Goal: Find contact information: Find contact information

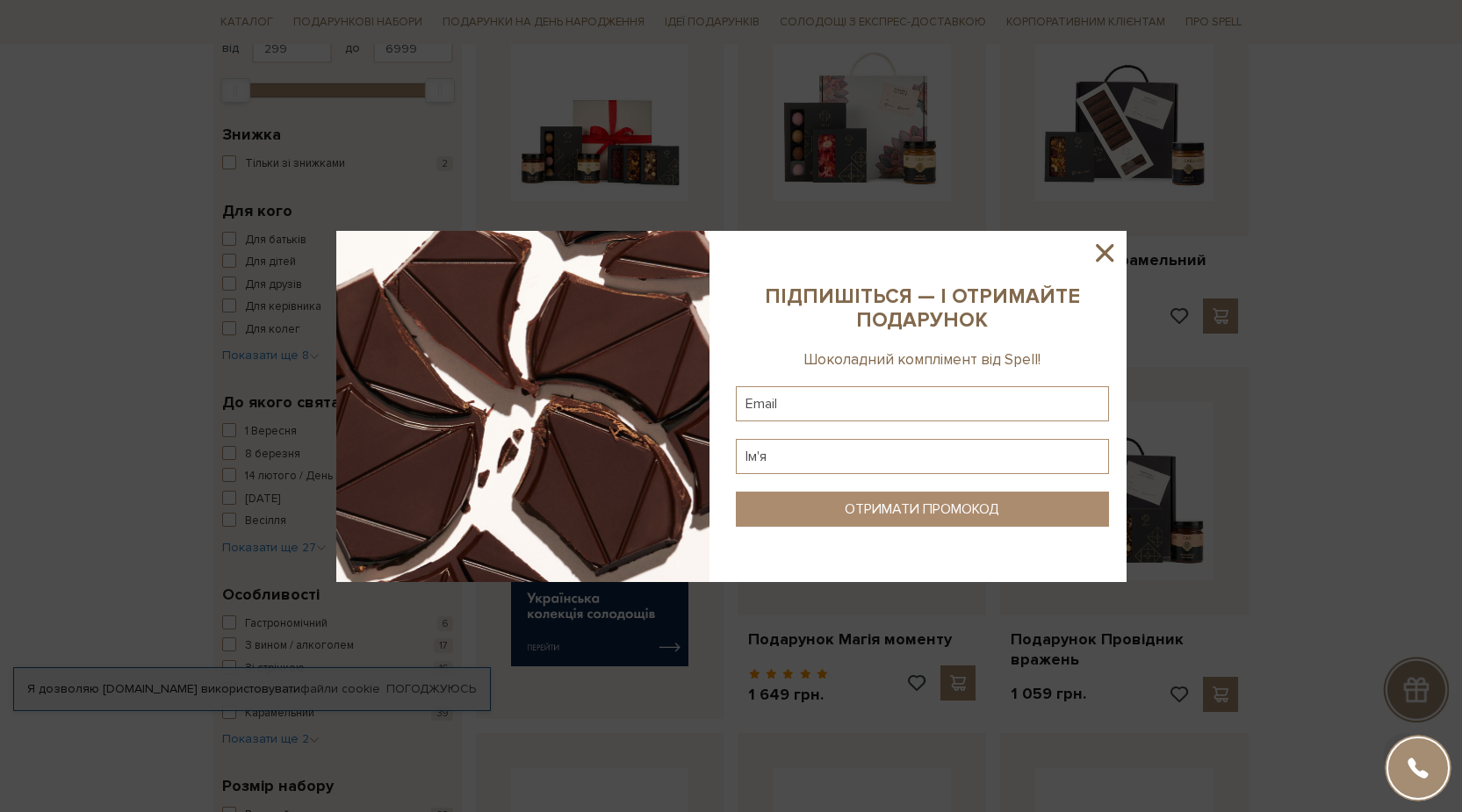
scroll to position [351, 0]
click at [1100, 249] on icon at bounding box center [1105, 253] width 18 height 18
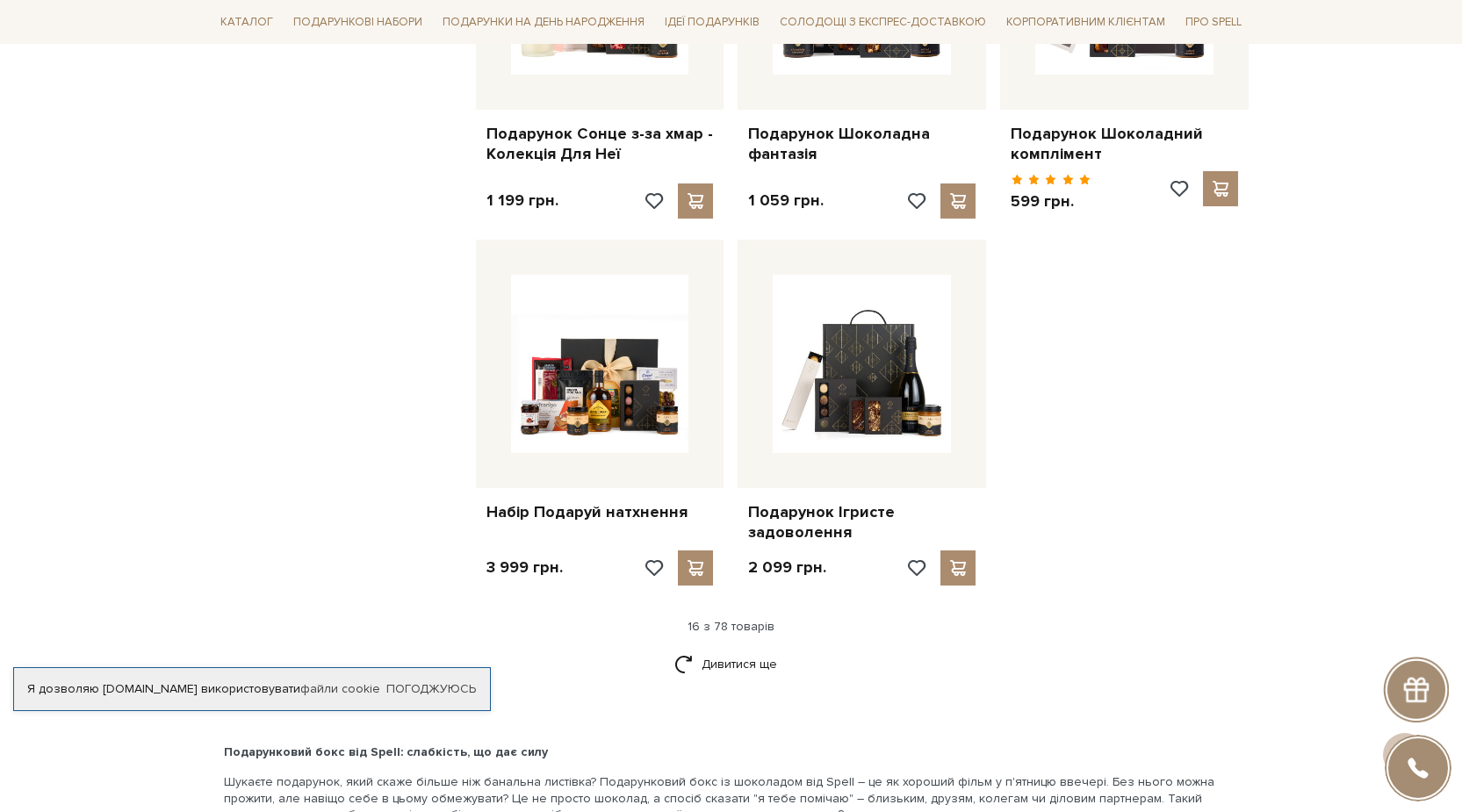
scroll to position [2107, 0]
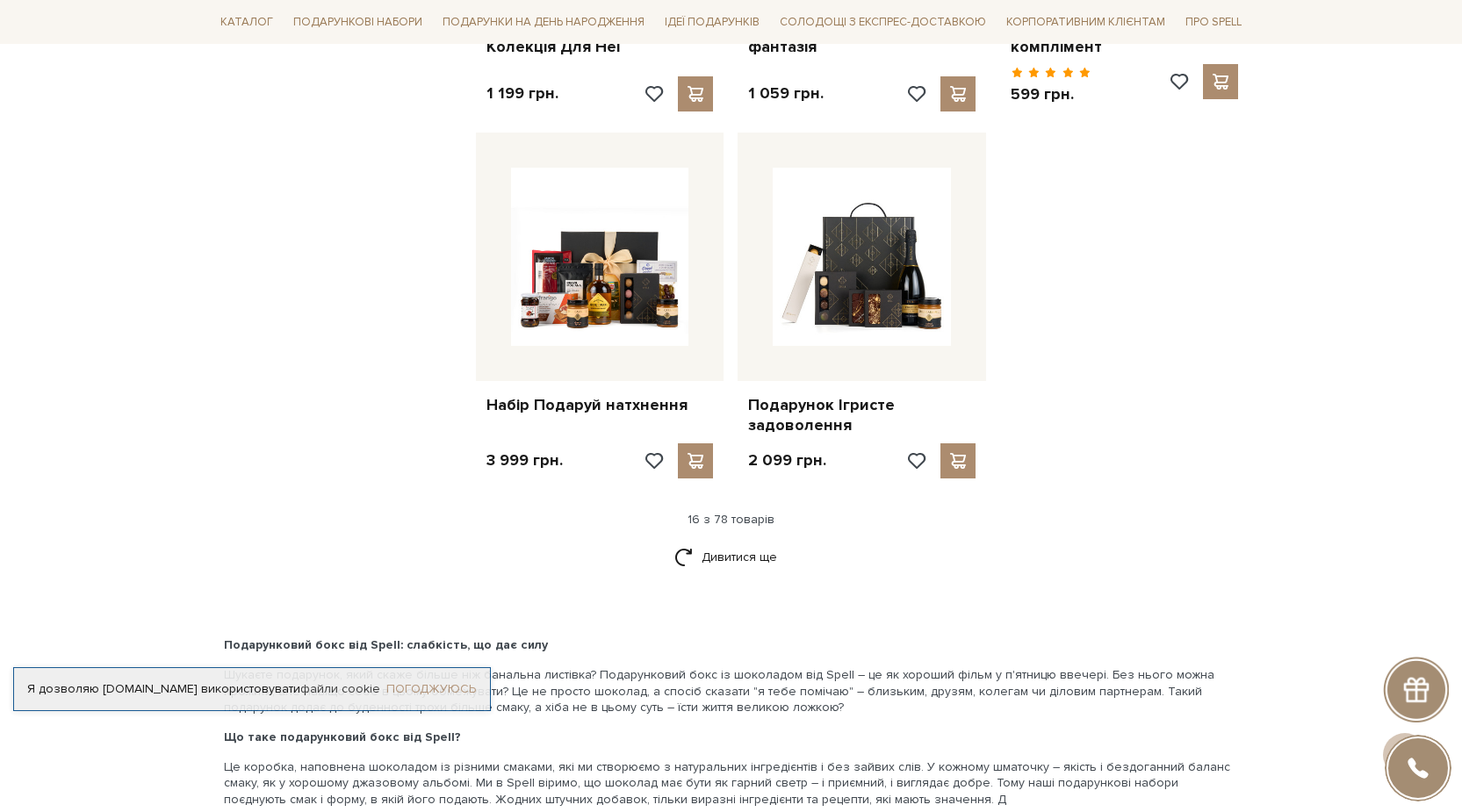
click at [440, 681] on link "Погоджуюсь" at bounding box center [432, 689] width 90 height 16
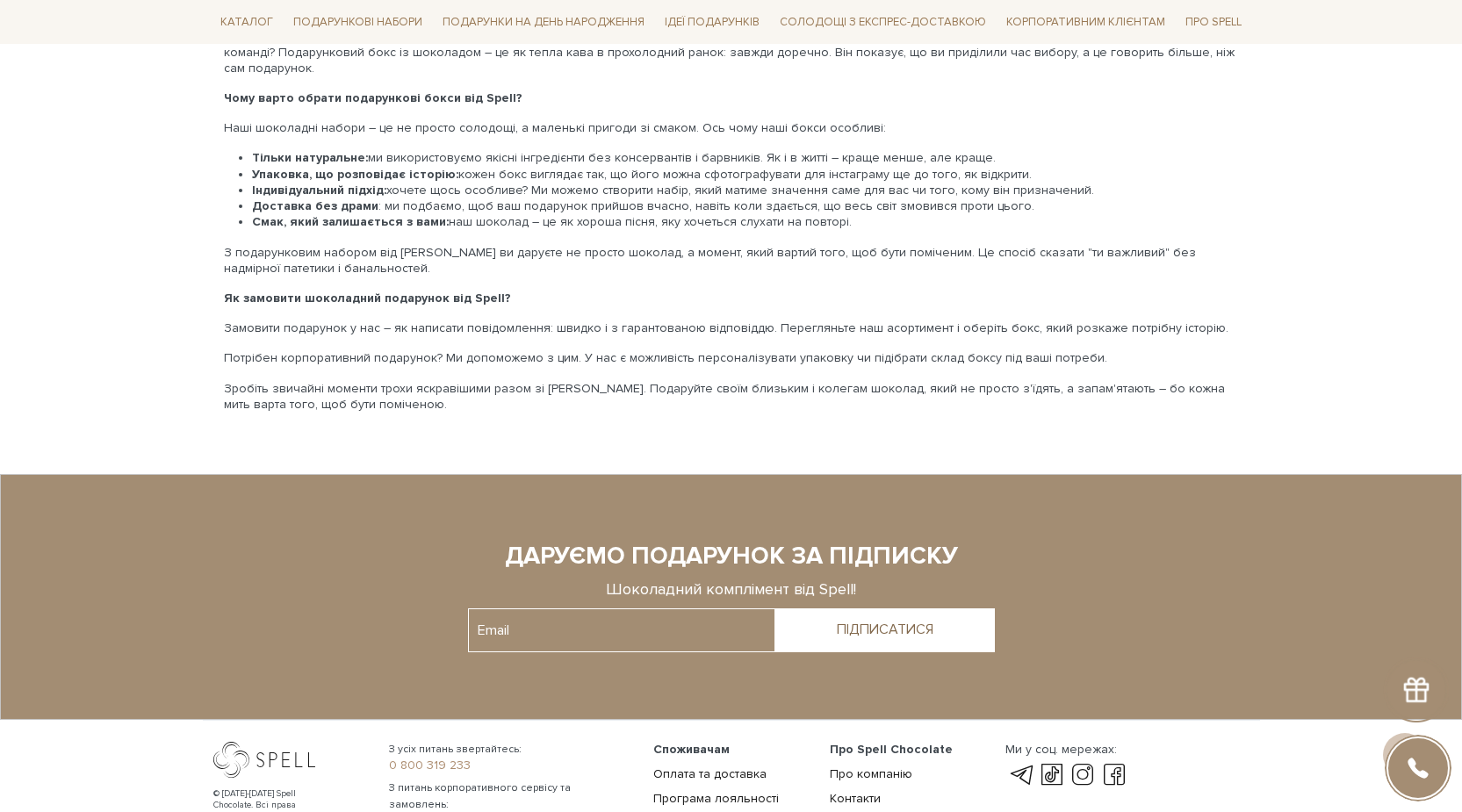
scroll to position [3144, 0]
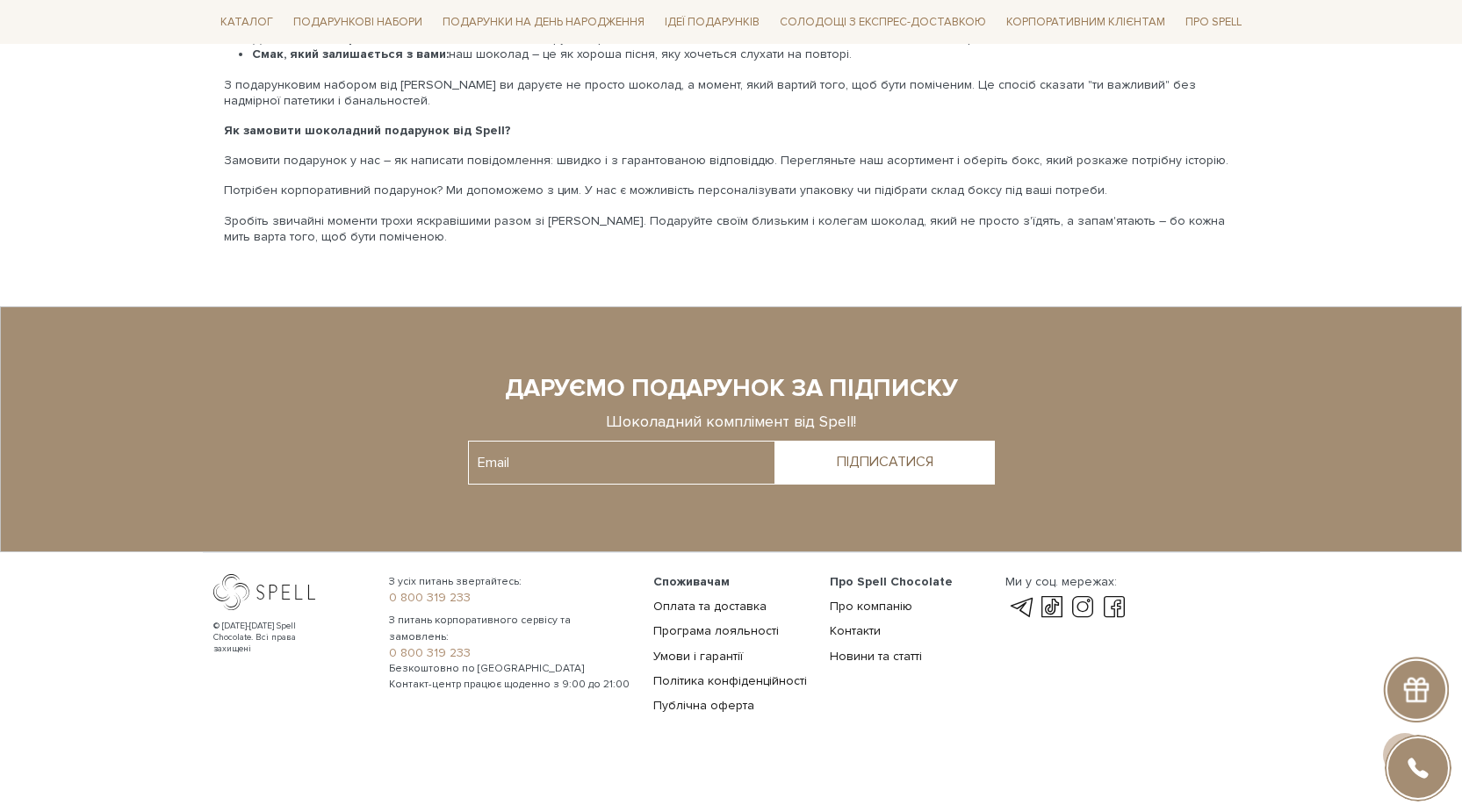
drag, startPoint x: 1288, startPoint y: 466, endPoint x: 956, endPoint y: 432, distance: 333.7
click at [1270, 454] on div at bounding box center [731, 429] width 1355 height 121
click at [605, 422] on div at bounding box center [731, 429] width 1355 height 121
click at [594, 447] on input "text" at bounding box center [621, 462] width 307 height 44
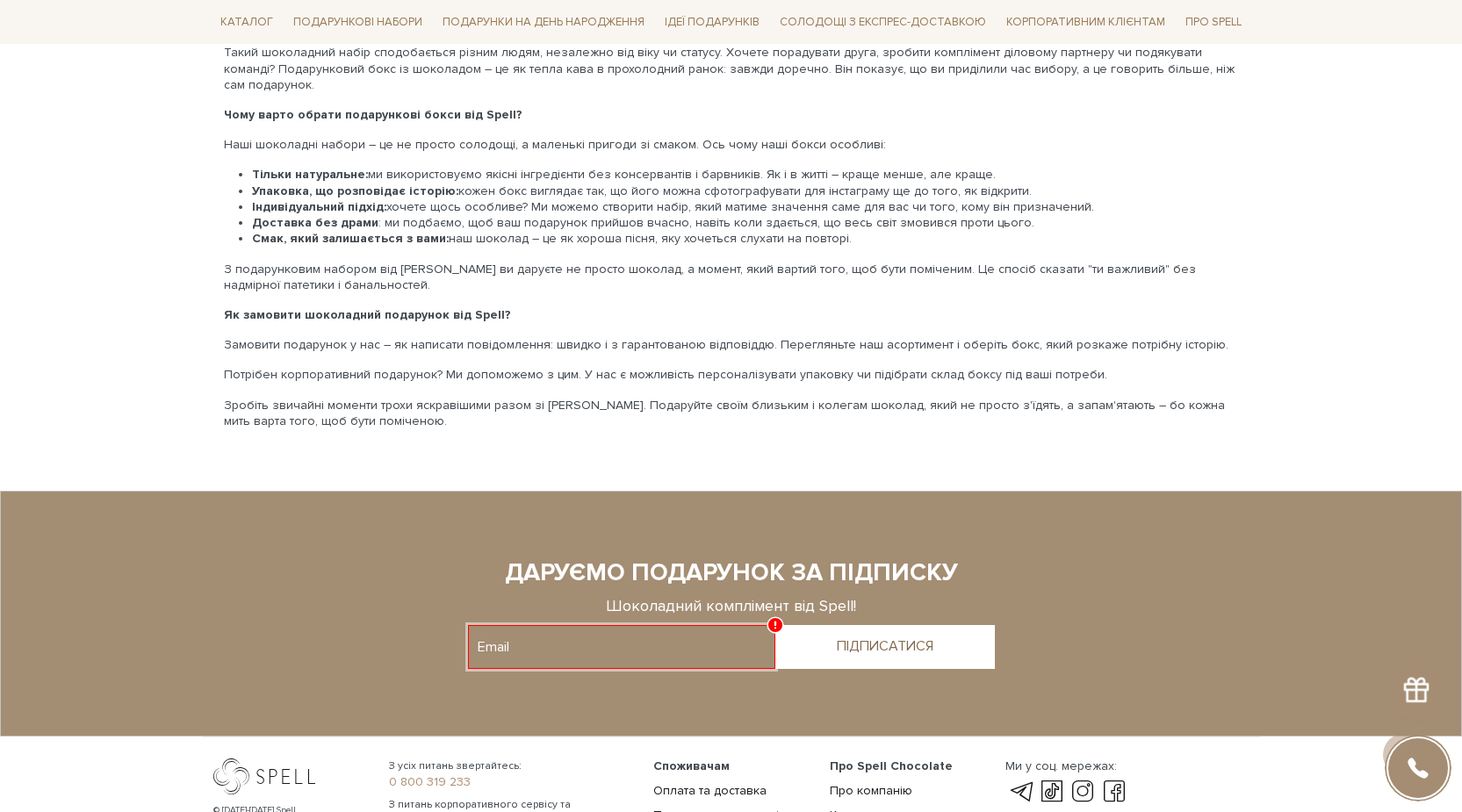
scroll to position [2969, 0]
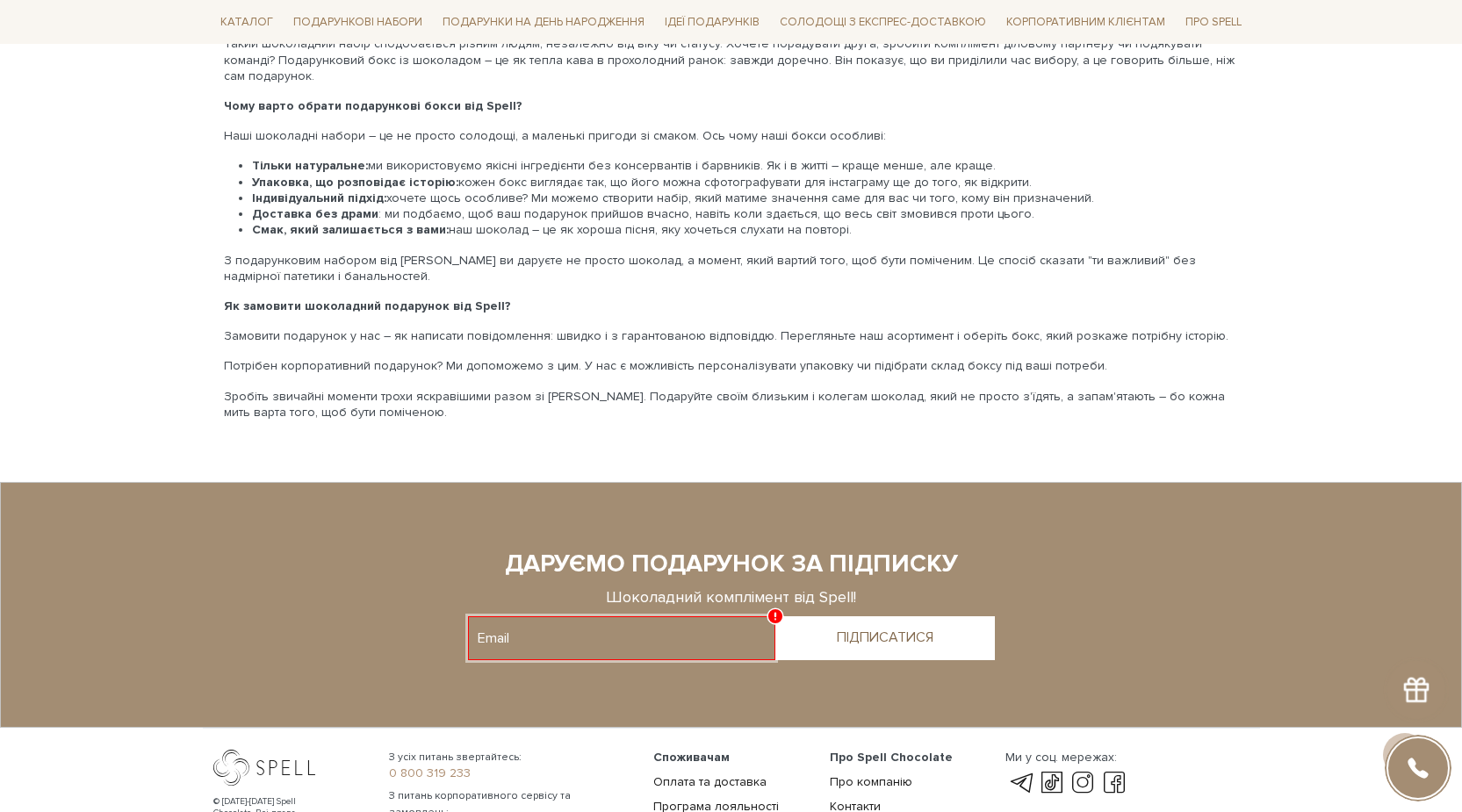
click at [607, 618] on input "text" at bounding box center [621, 637] width 307 height 44
paste input "shevchenkoalina@proton.me"
type input "shevchenkoalina@proton.me"
click at [842, 629] on div "ПІДПИСАТИСЯ" at bounding box center [885, 637] width 97 height 17
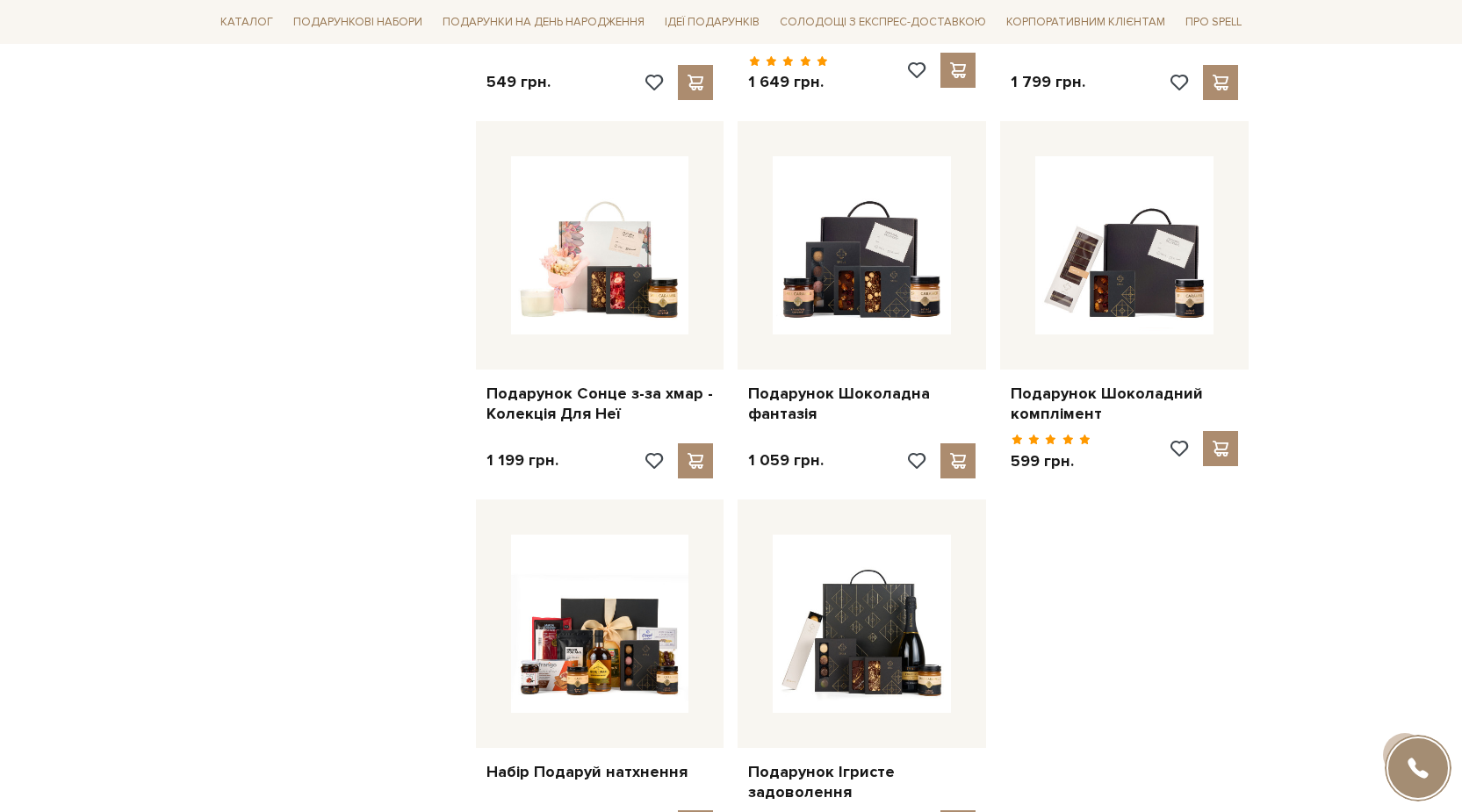
scroll to position [1739, 0]
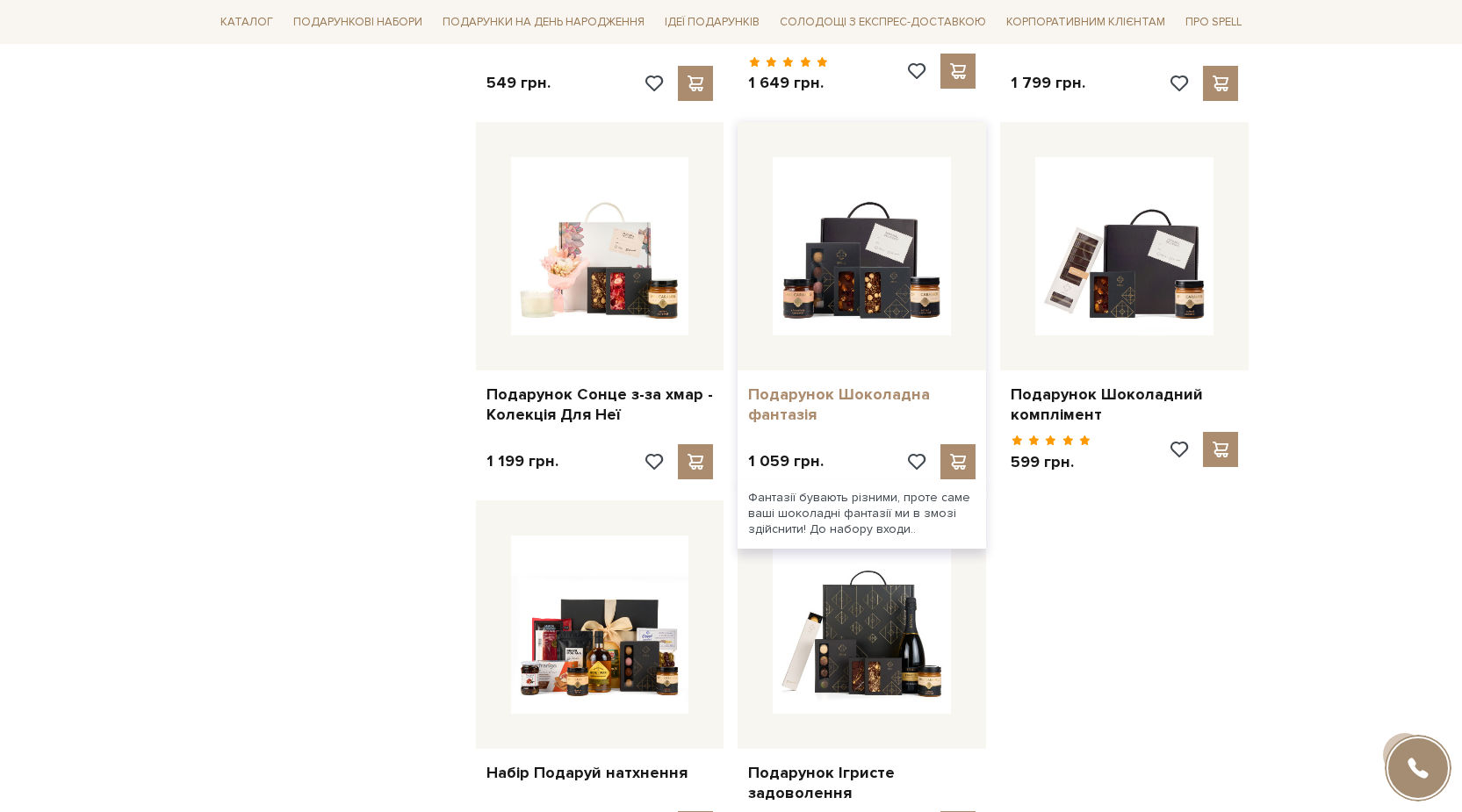
click at [884, 399] on link "Подарунок Шоколадна фантазія" at bounding box center [862, 406] width 227 height 41
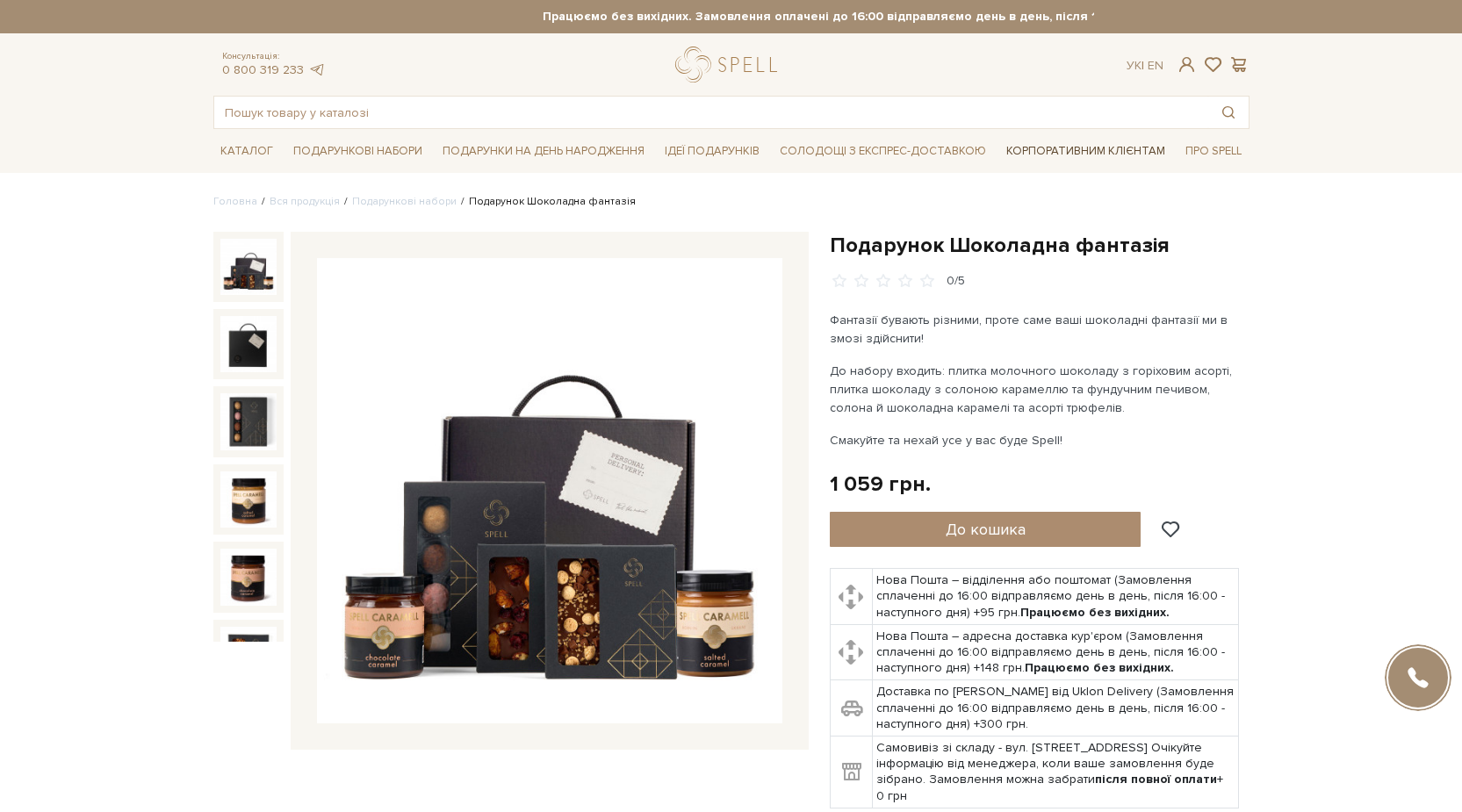
click at [1034, 159] on link "Корпоративним клієнтам" at bounding box center [1085, 150] width 173 height 30
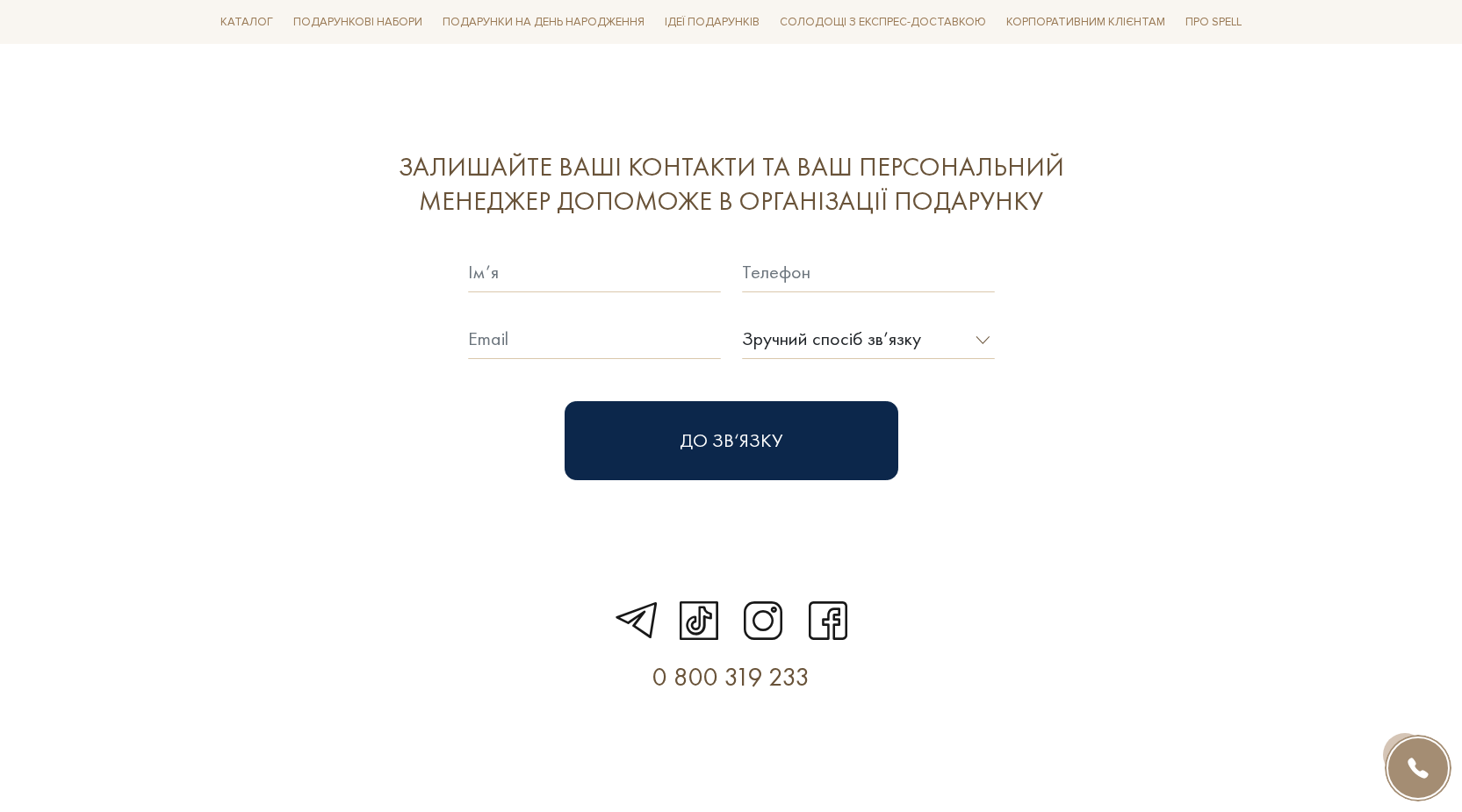
scroll to position [5048, 0]
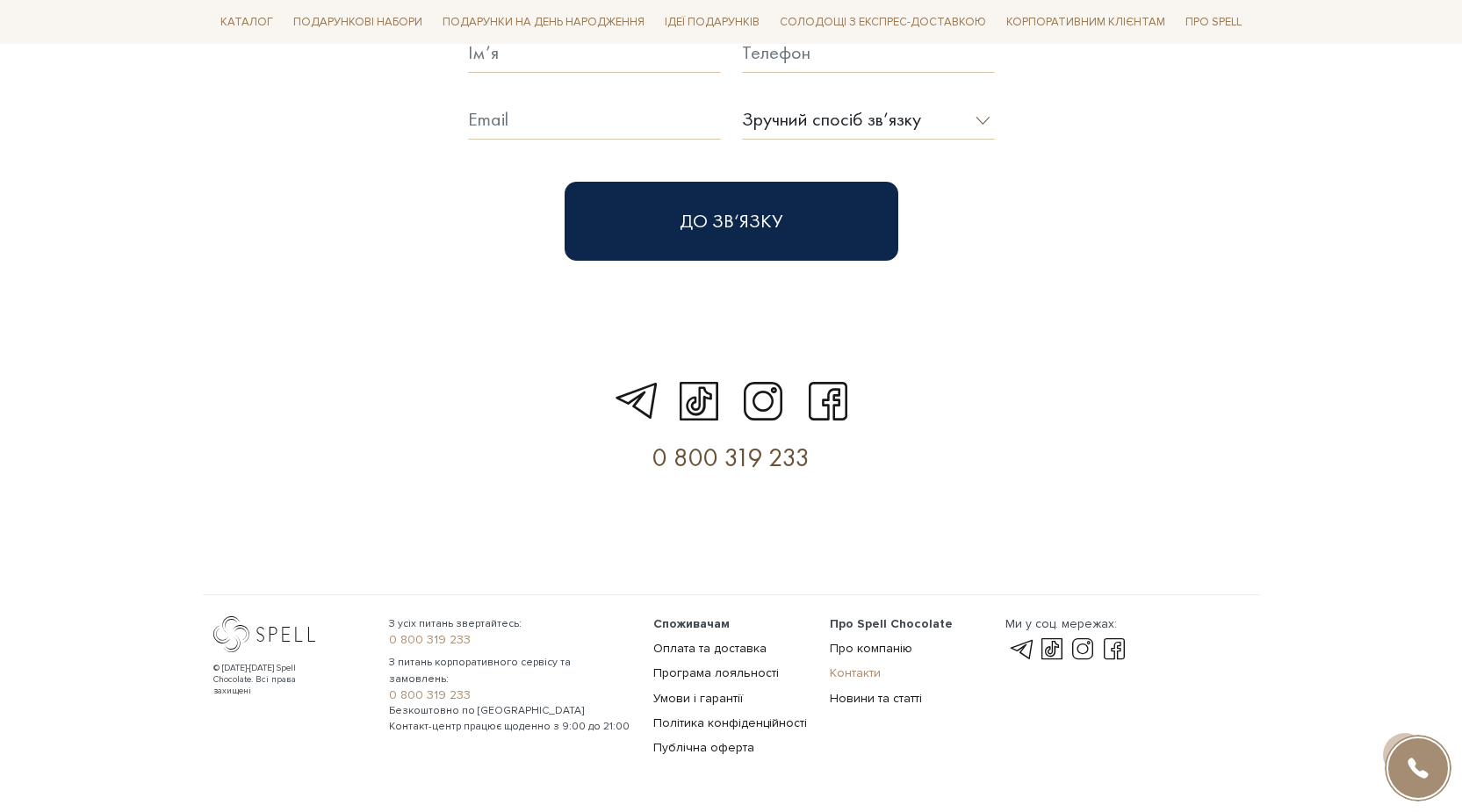
click at [876, 665] on link "Контакти" at bounding box center [855, 672] width 51 height 15
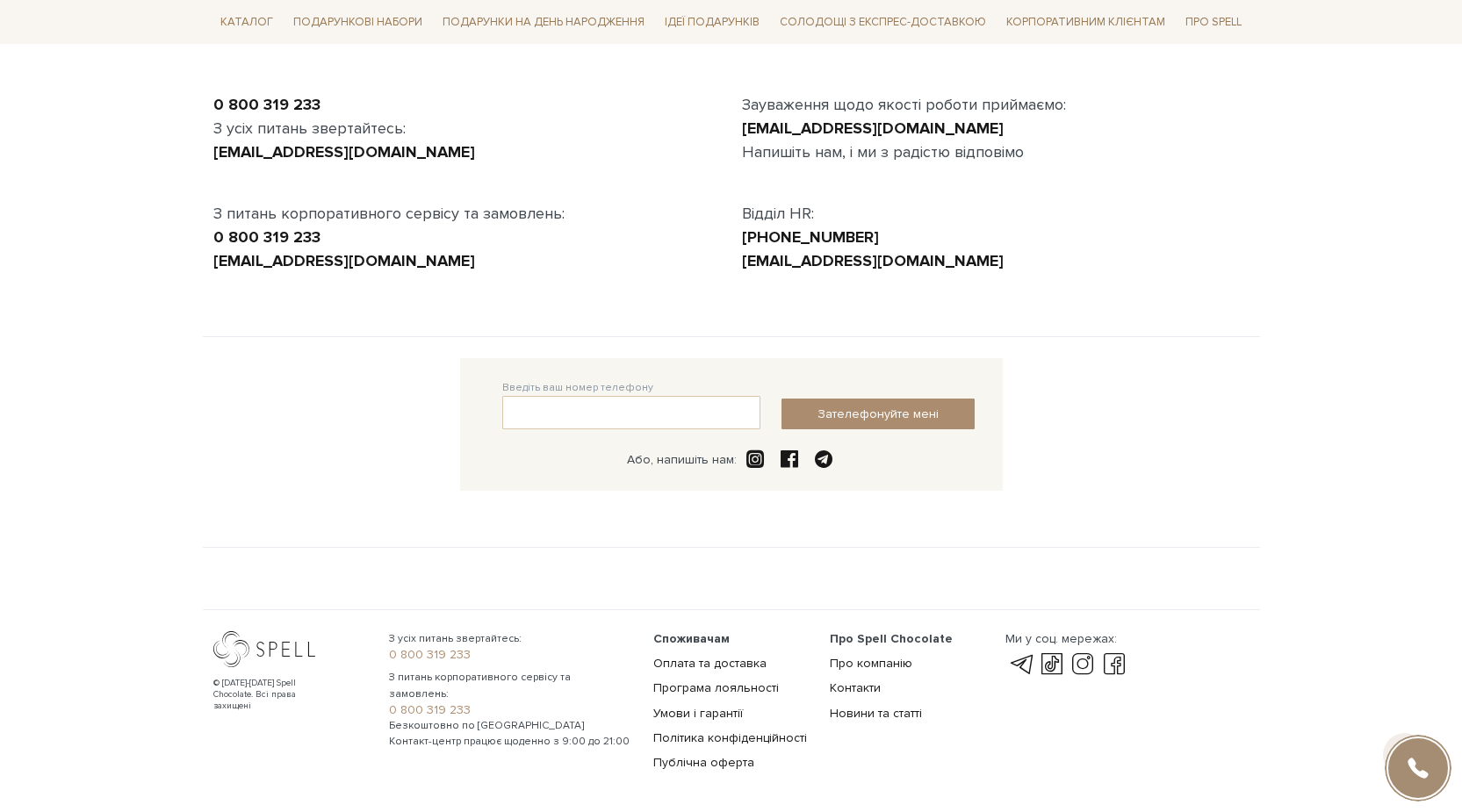
scroll to position [247, 0]
